Goal: Transaction & Acquisition: Purchase product/service

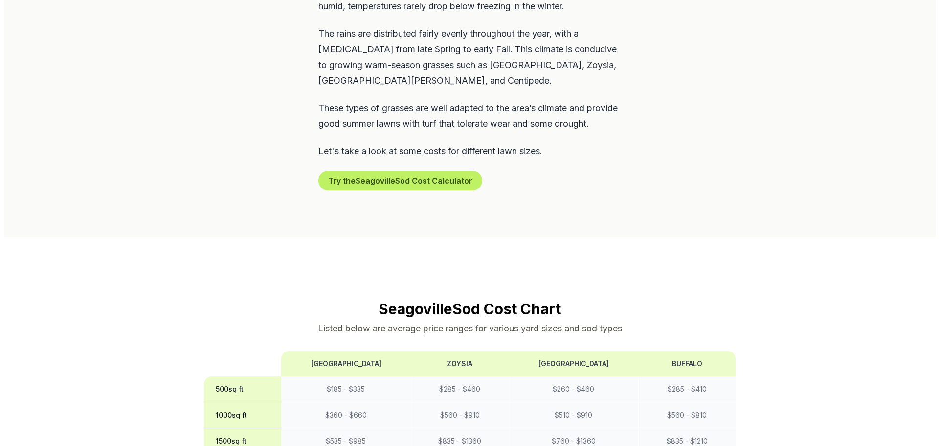
scroll to position [538, 0]
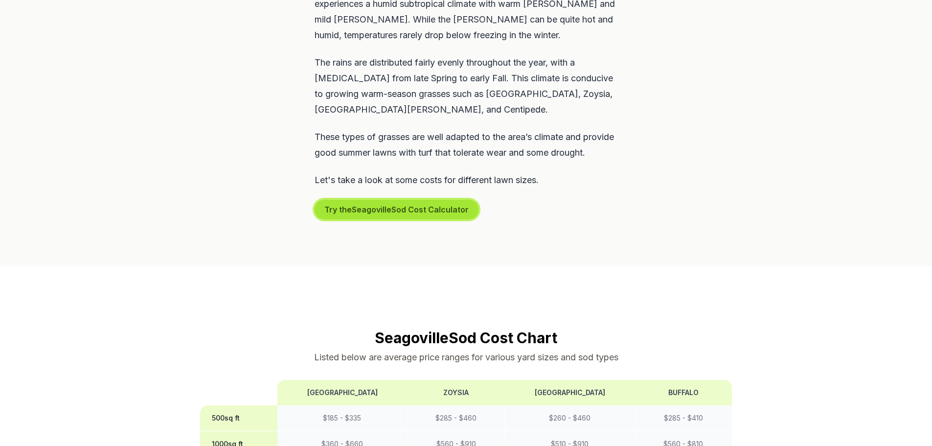
click at [419, 209] on button "Try the Seagoville Sod Cost Calculator" at bounding box center [397, 210] width 164 height 20
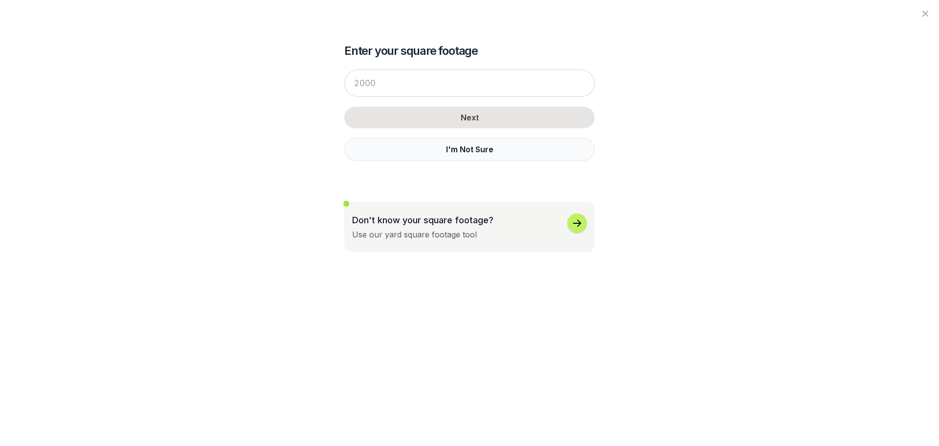
click at [454, 151] on button "I'm Not Sure" at bounding box center [469, 149] width 250 height 23
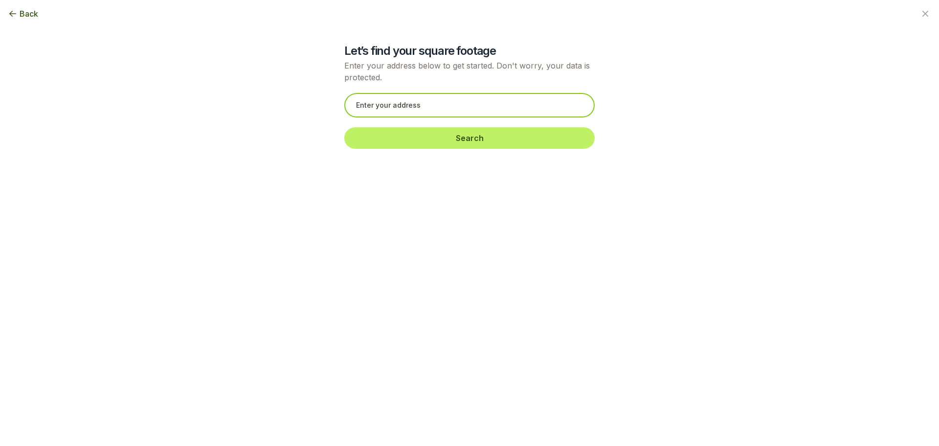
click at [391, 104] on input "text" at bounding box center [469, 105] width 250 height 24
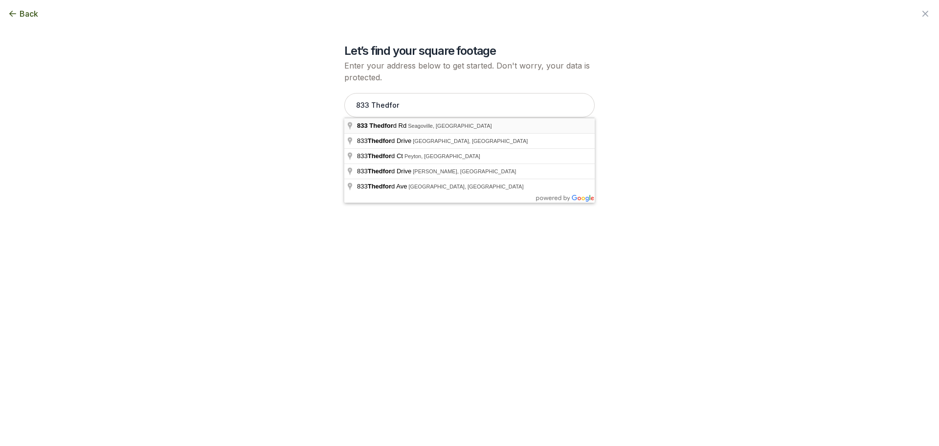
type input "[STREET_ADDRESS][PERSON_NAME]"
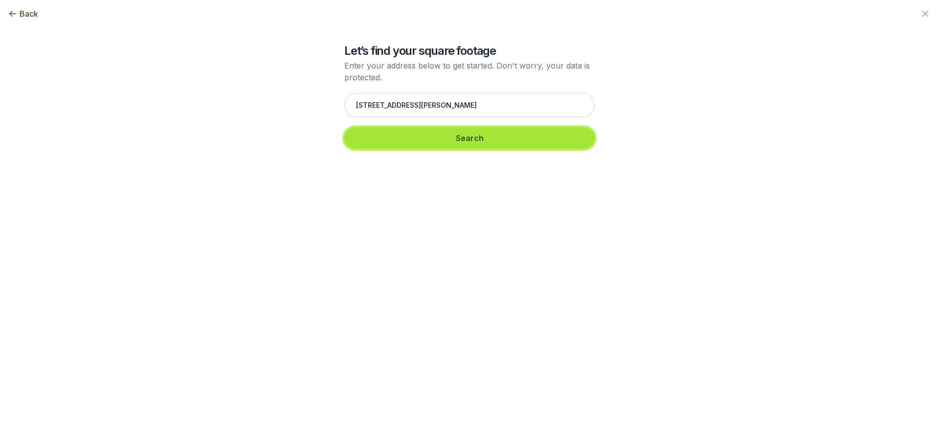
click at [477, 144] on button "Search" at bounding box center [469, 138] width 250 height 22
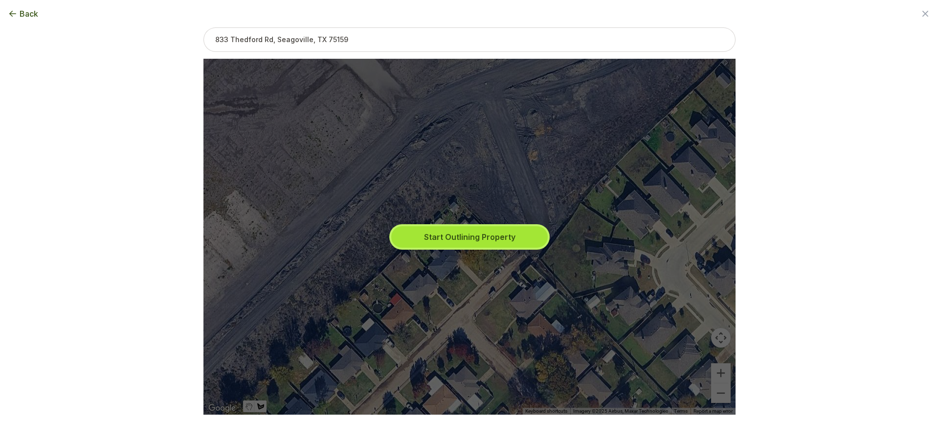
click at [454, 240] on button "Start Outlining Property" at bounding box center [469, 237] width 157 height 22
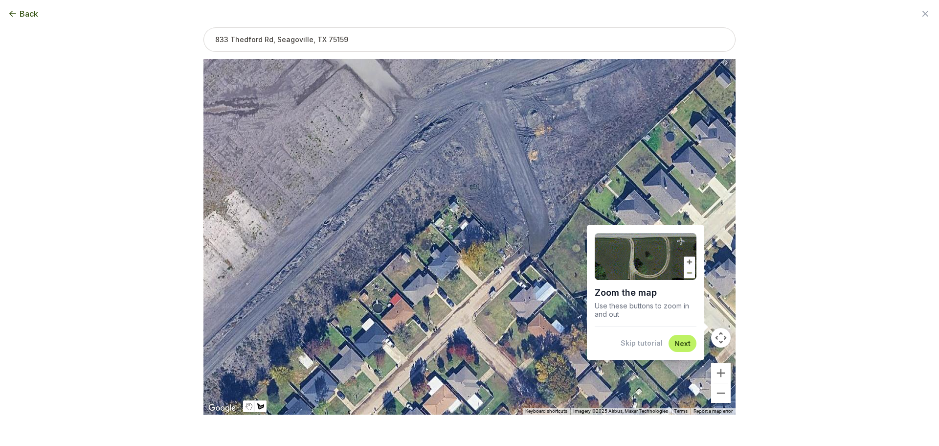
click at [690, 260] on img at bounding box center [646, 256] width 102 height 47
click at [643, 342] on button "Skip tutorial" at bounding box center [642, 343] width 42 height 10
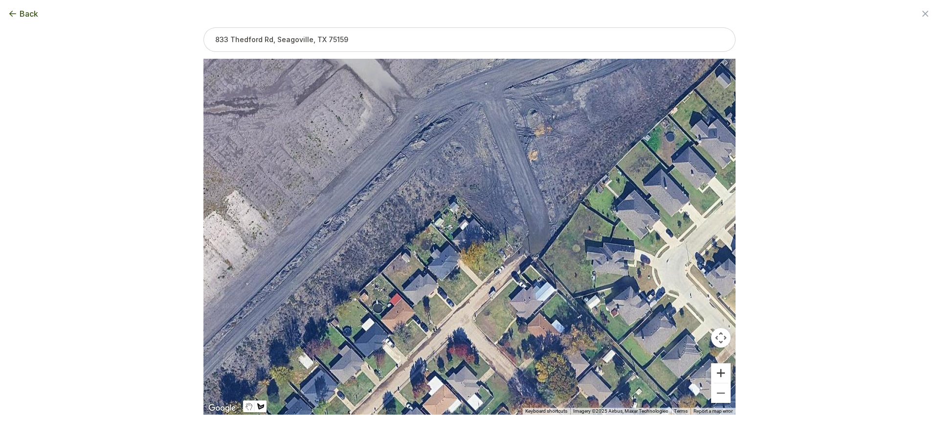
click at [721, 370] on button "Zoom in" at bounding box center [721, 373] width 20 height 20
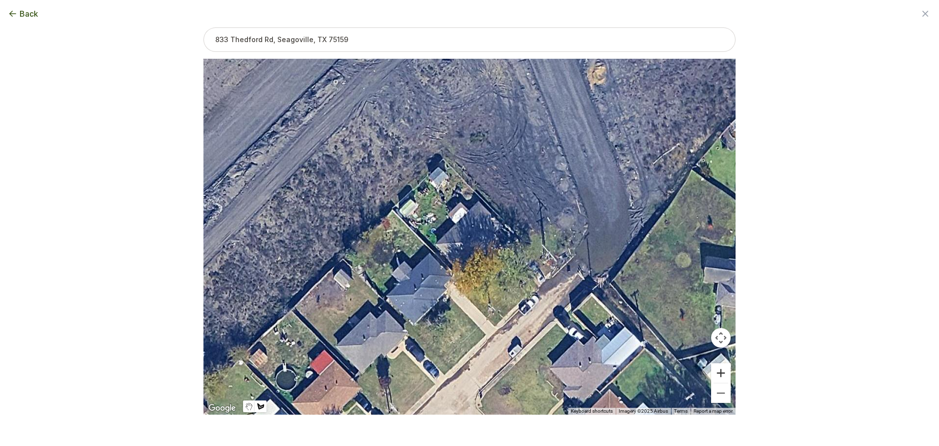
click at [722, 372] on button "Zoom in" at bounding box center [721, 373] width 20 height 20
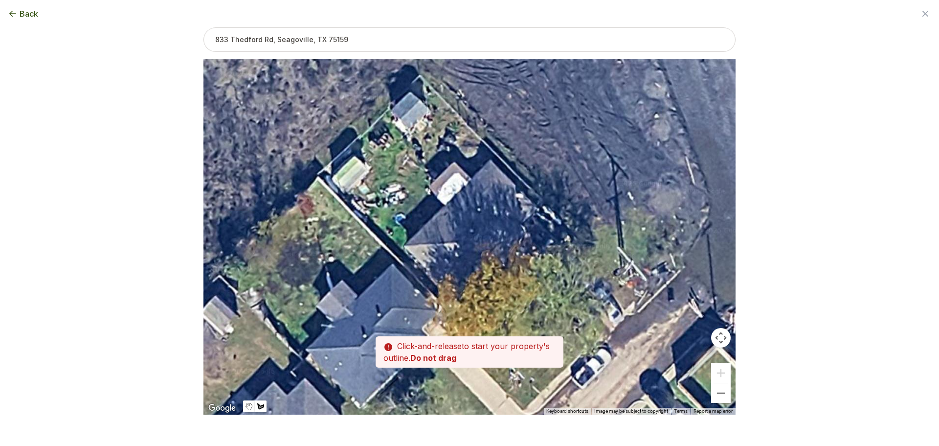
click at [500, 281] on div at bounding box center [469, 237] width 532 height 356
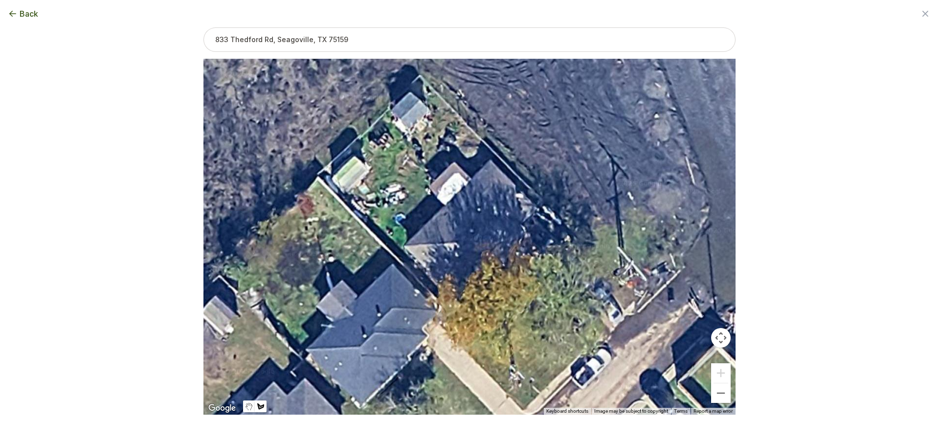
click at [496, 287] on div at bounding box center [469, 237] width 532 height 356
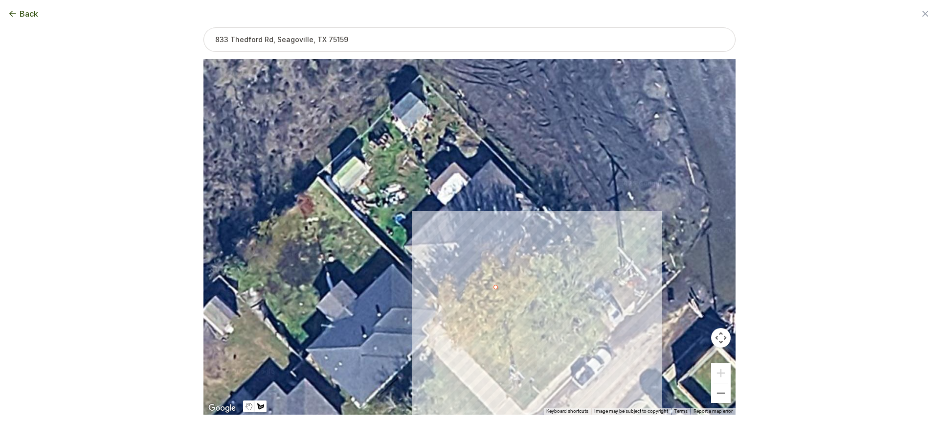
click at [567, 368] on div at bounding box center [469, 237] width 532 height 356
click at [640, 304] on div at bounding box center [469, 237] width 532 height 356
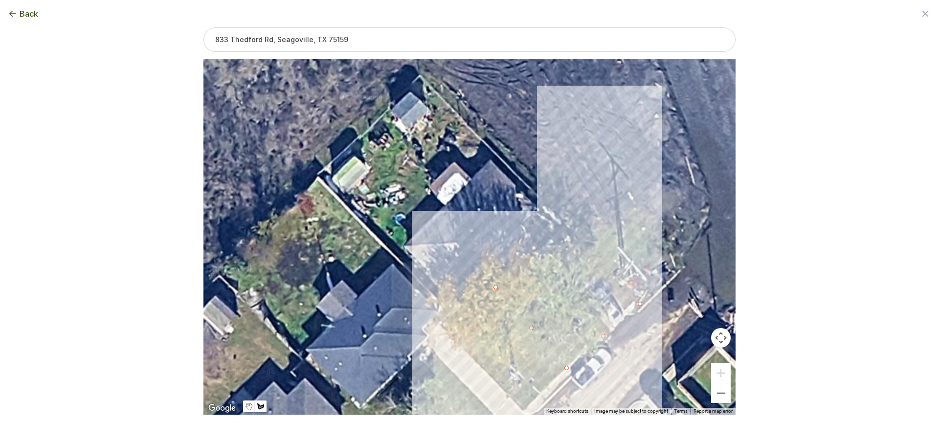
click at [567, 215] on div at bounding box center [469, 237] width 532 height 356
click at [497, 285] on div at bounding box center [469, 237] width 532 height 356
type input "1957"
click at [553, 432] on button "Next step" at bounding box center [546, 429] width 33 height 9
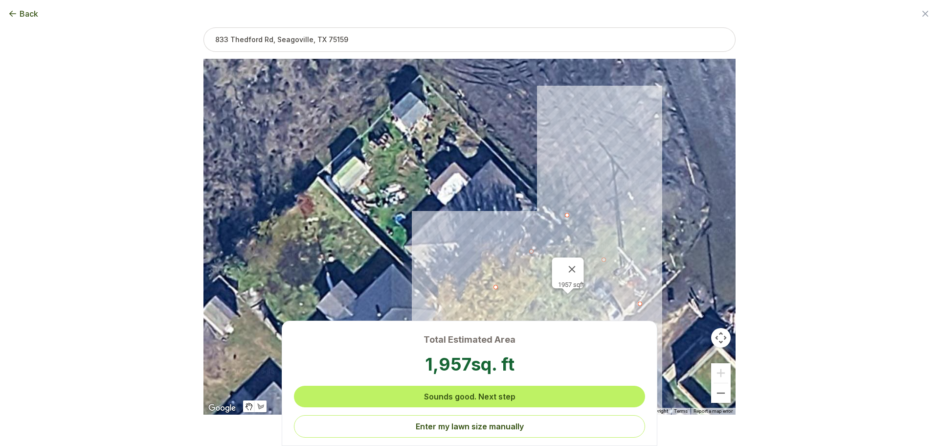
click at [457, 391] on button "Sounds good. Next step" at bounding box center [469, 396] width 351 height 22
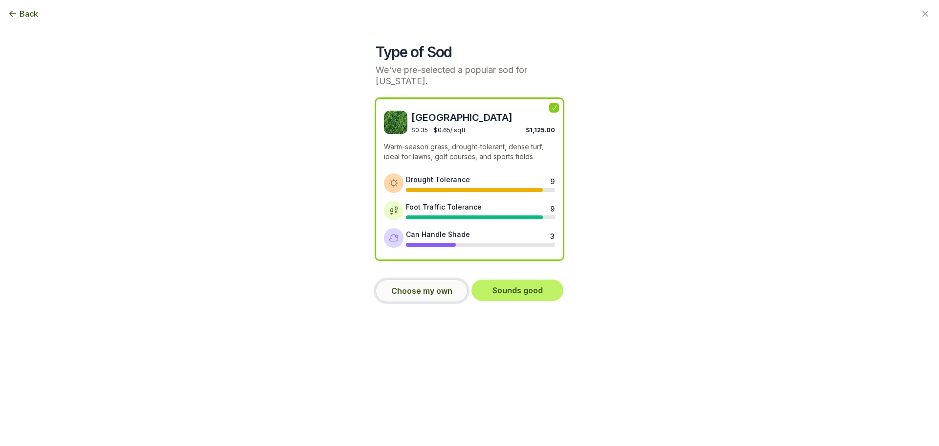
click at [418, 281] on button "Choose my own" at bounding box center [422, 290] width 92 height 23
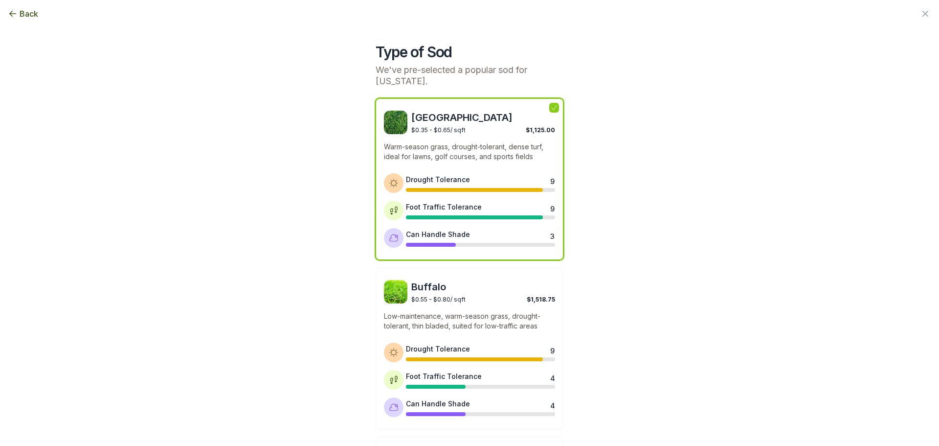
click at [455, 143] on p "Warm-season grass, drought-tolerant, dense turf, ideal for lawns, golf courses,…" at bounding box center [469, 152] width 171 height 20
click at [552, 104] on icon at bounding box center [554, 108] width 8 height 8
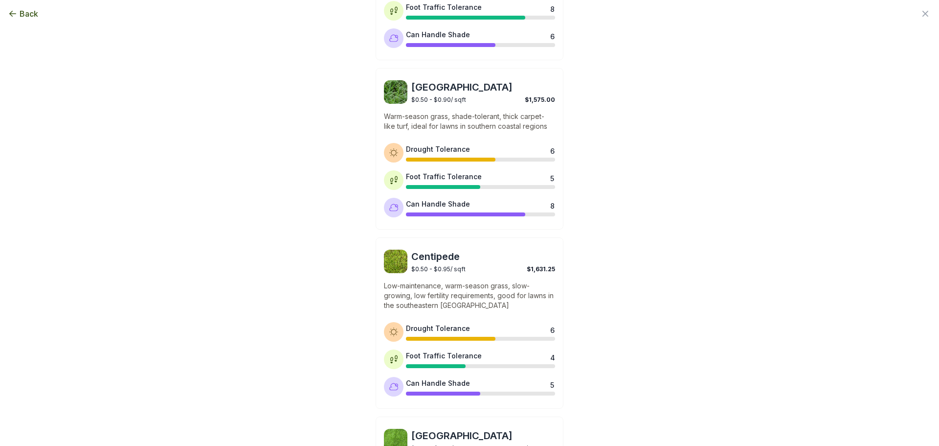
scroll to position [718, 0]
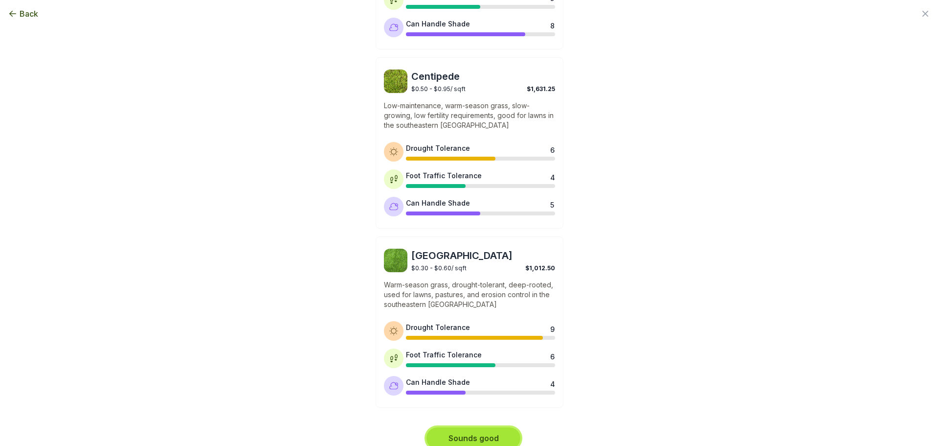
click at [459, 430] on button "Sounds good" at bounding box center [474, 438] width 94 height 22
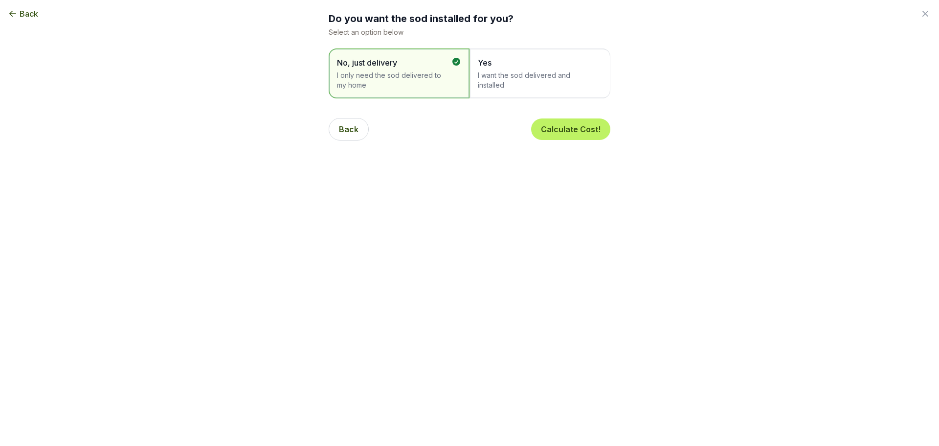
scroll to position [49, 0]
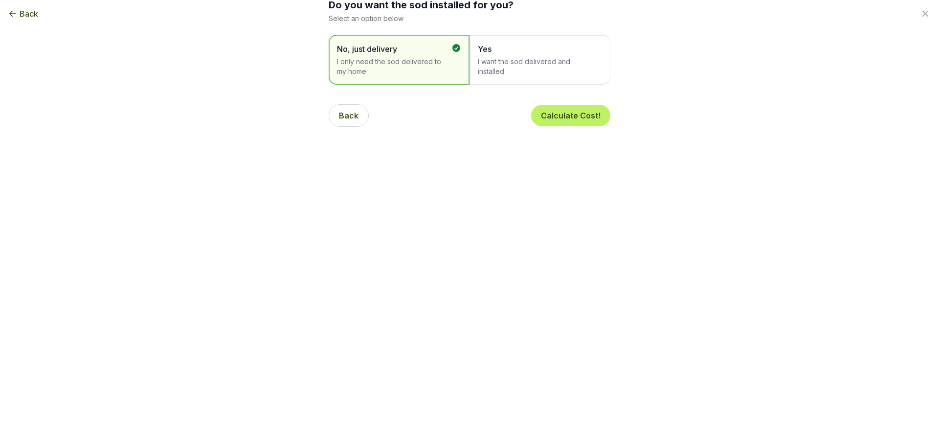
click at [518, 62] on span "I want the sod delivered and installed" at bounding box center [535, 67] width 114 height 20
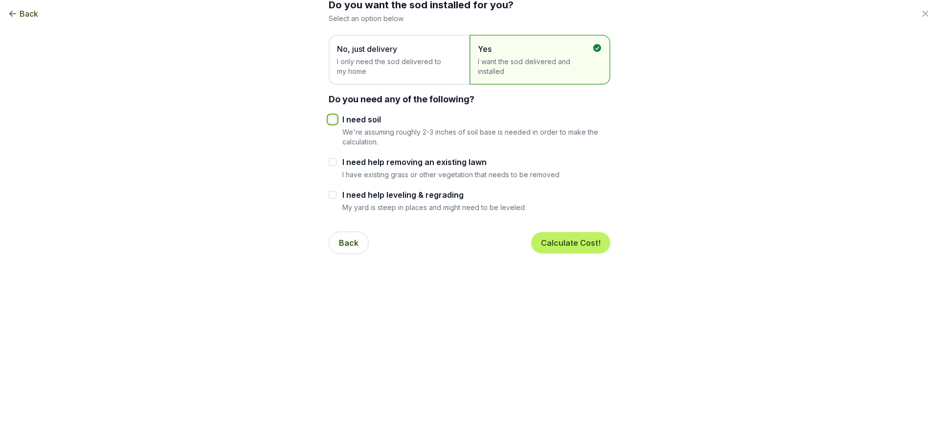
click at [332, 120] on input "I need soil" at bounding box center [333, 119] width 8 height 8
checkbox input "true"
click at [329, 162] on input "I need help removing an existing lawn" at bounding box center [333, 162] width 8 height 8
checkbox input "true"
click at [330, 193] on input "I need help leveling & regrading" at bounding box center [333, 195] width 8 height 8
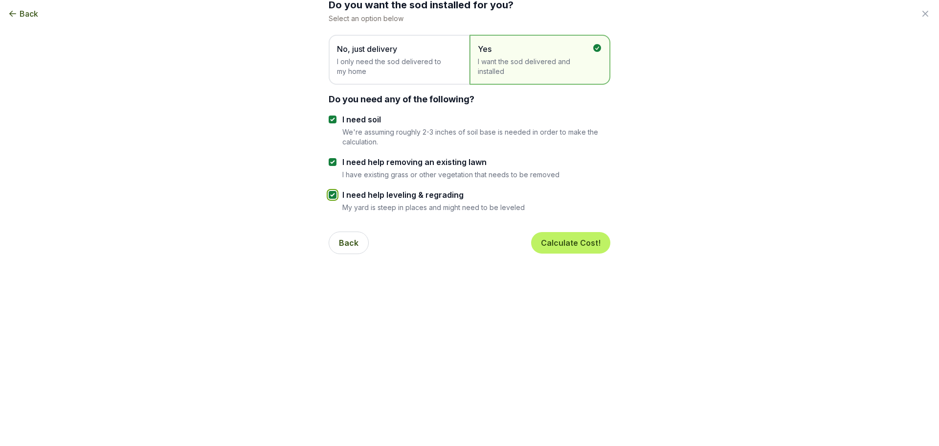
checkbox input "true"
click at [566, 238] on button "Calculate Cost!" at bounding box center [570, 243] width 79 height 22
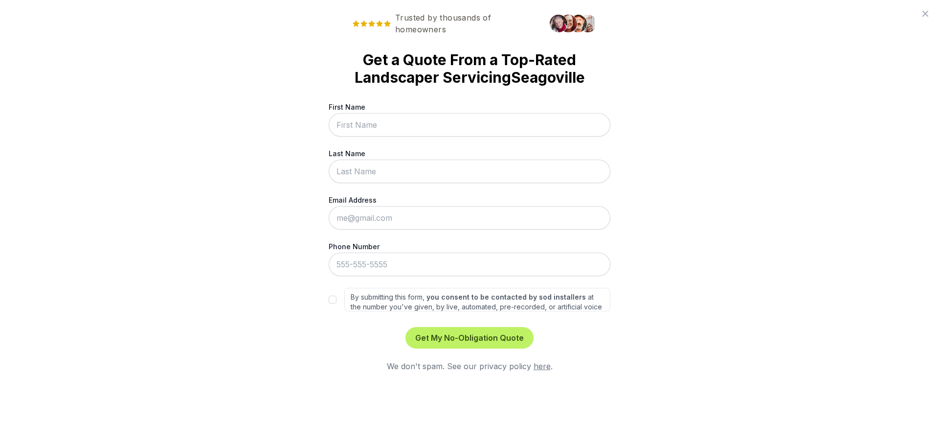
scroll to position [0, 0]
